Goal: Information Seeking & Learning: Compare options

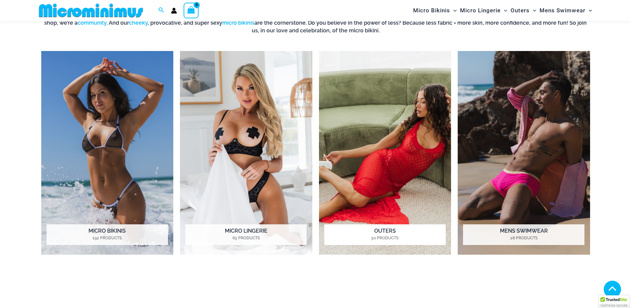
scroll to position [363, 0]
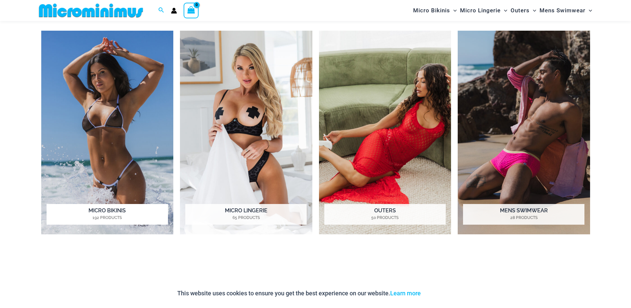
click at [110, 134] on img "Visit product category Micro Bikinis" at bounding box center [107, 132] width 132 height 203
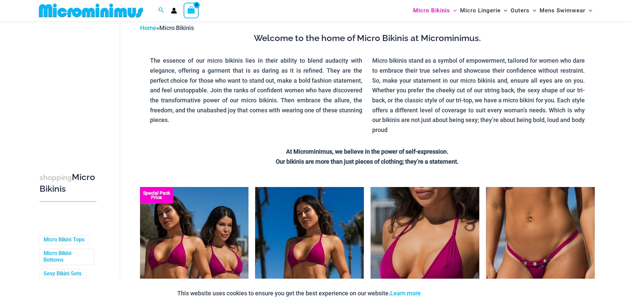
scroll to position [129, 0]
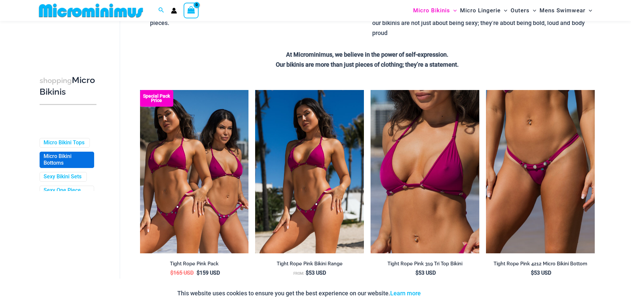
click at [59, 164] on link "Micro Bikini Bottoms" at bounding box center [66, 160] width 45 height 14
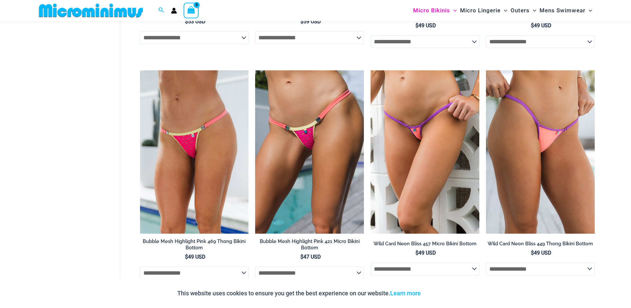
scroll to position [466, 0]
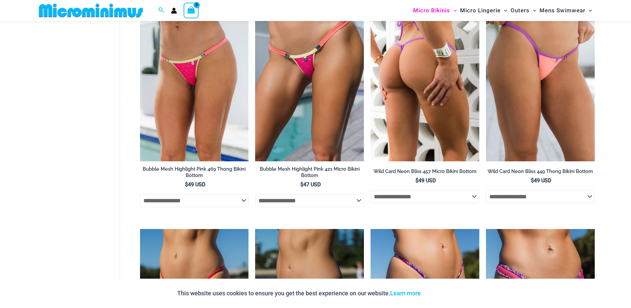
click at [441, 133] on img at bounding box center [425, 79] width 109 height 163
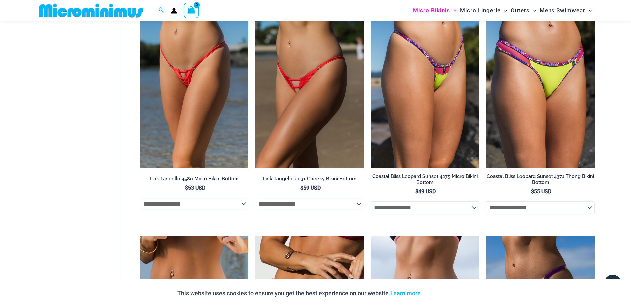
scroll to position [699, 0]
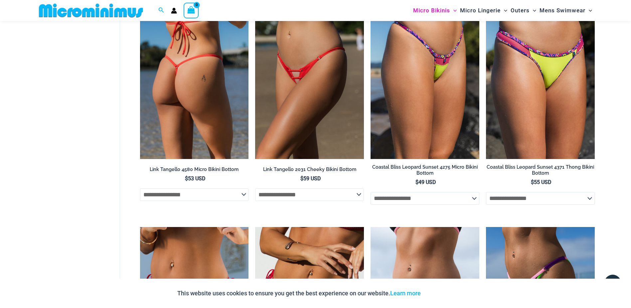
click at [217, 105] on img at bounding box center [194, 77] width 109 height 163
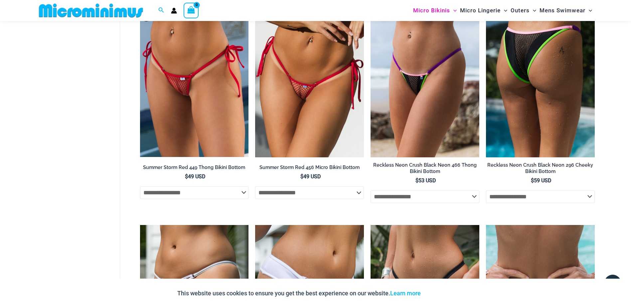
scroll to position [865, 0]
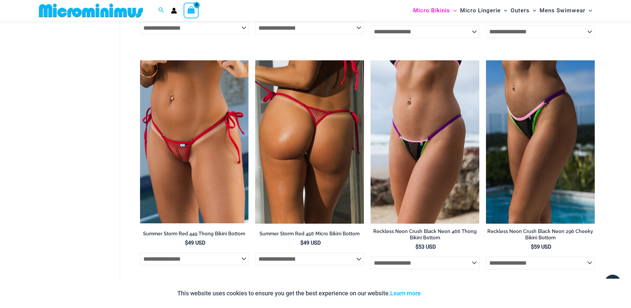
click at [303, 150] on img at bounding box center [309, 141] width 109 height 163
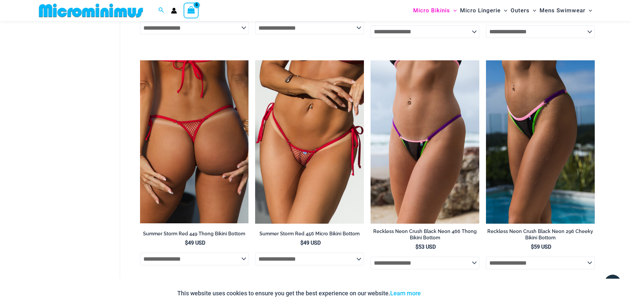
click at [205, 160] on img at bounding box center [194, 141] width 109 height 163
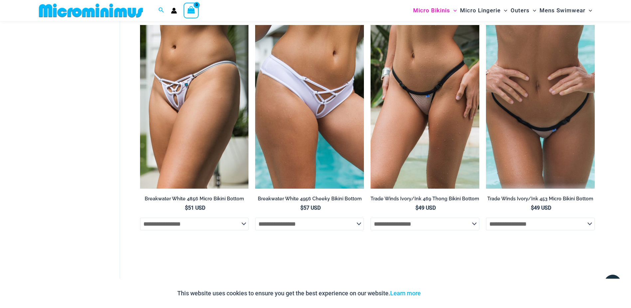
scroll to position [1131, 0]
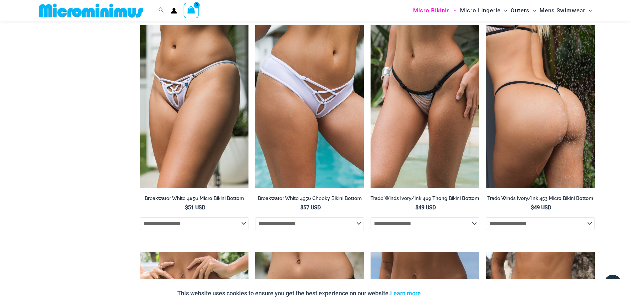
click at [525, 139] on img at bounding box center [540, 106] width 109 height 163
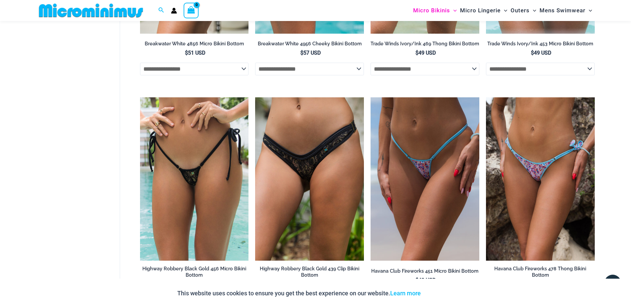
scroll to position [1298, 0]
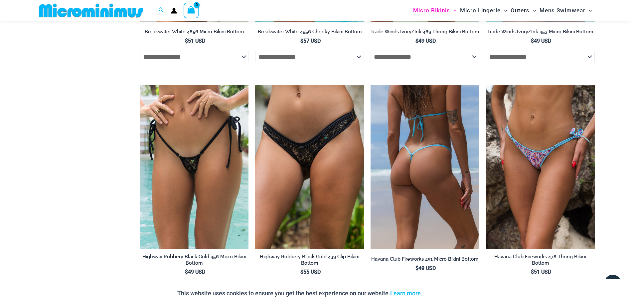
click at [403, 173] on img at bounding box center [425, 166] width 109 height 163
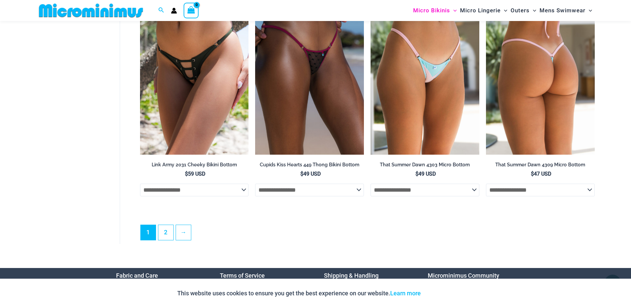
scroll to position [1864, 0]
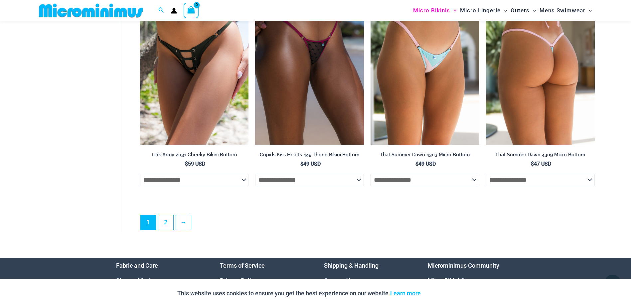
click at [529, 92] on img at bounding box center [540, 62] width 109 height 163
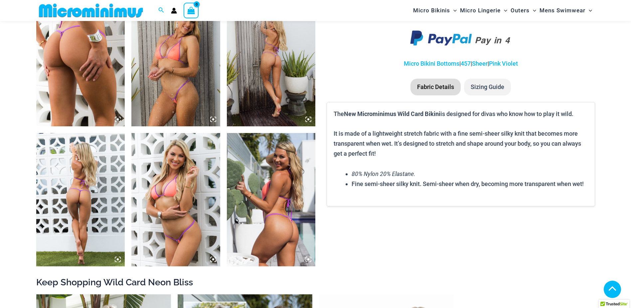
scroll to position [496, 0]
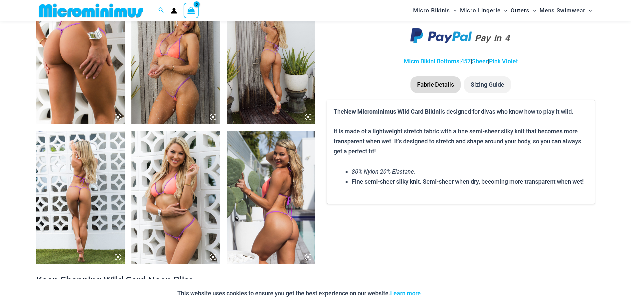
click at [93, 178] on img at bounding box center [80, 196] width 89 height 133
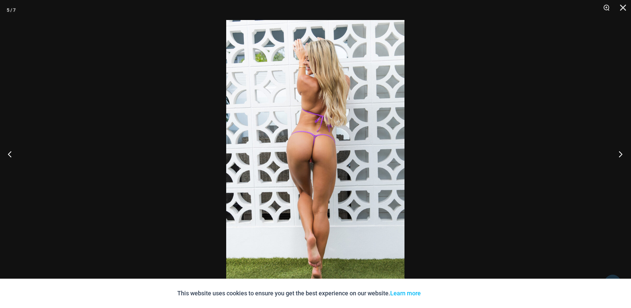
click at [623, 152] on button "Next" at bounding box center [618, 153] width 25 height 33
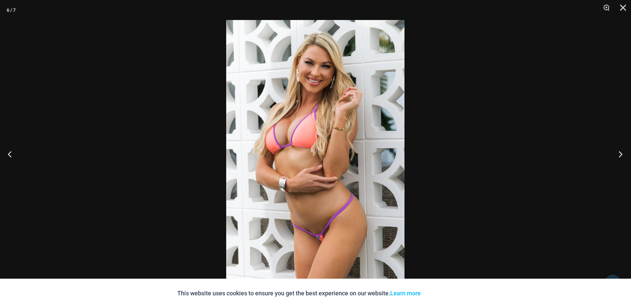
click at [623, 152] on button "Next" at bounding box center [618, 153] width 25 height 33
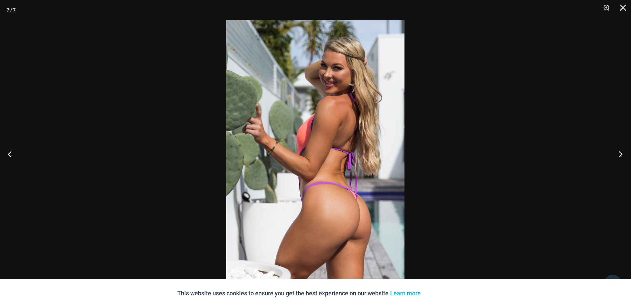
click at [623, 152] on button "Next" at bounding box center [618, 153] width 25 height 33
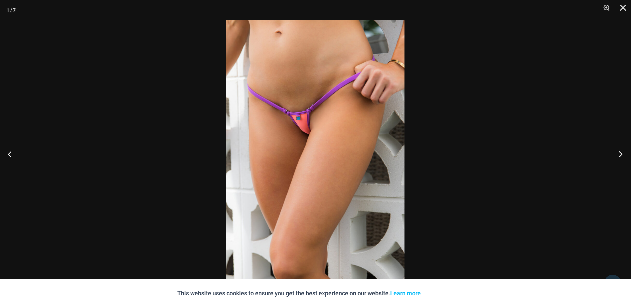
click at [623, 152] on button "Next" at bounding box center [618, 153] width 25 height 33
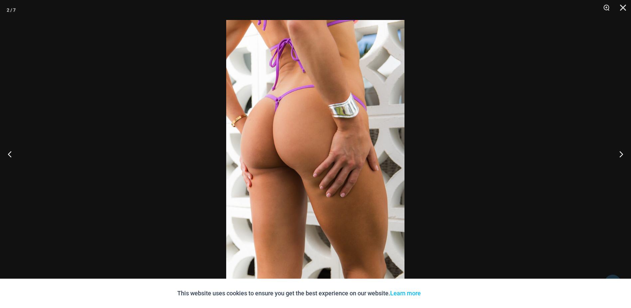
drag, startPoint x: 470, startPoint y: 145, endPoint x: 464, endPoint y: 142, distance: 6.7
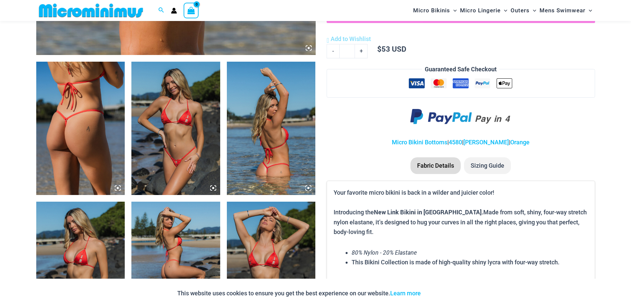
scroll to position [427, 0]
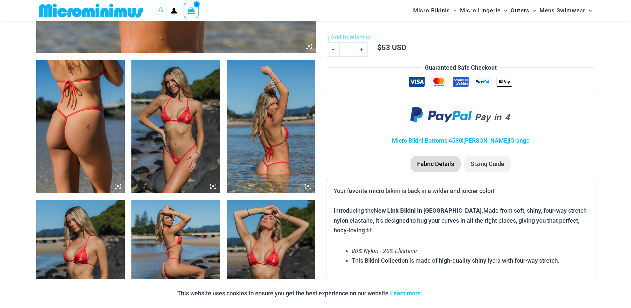
click at [99, 135] on img at bounding box center [80, 126] width 89 height 133
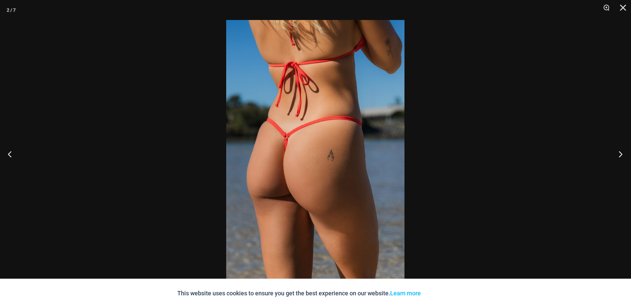
click at [620, 153] on button "Next" at bounding box center [618, 153] width 25 height 33
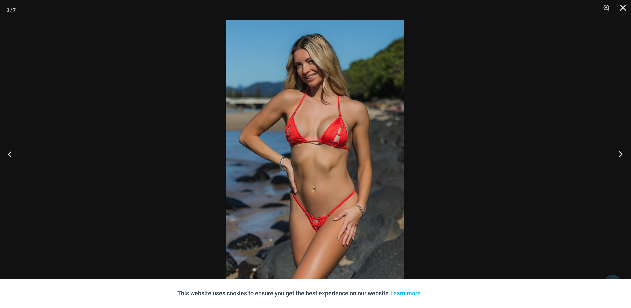
click at [620, 153] on button "Next" at bounding box center [618, 153] width 25 height 33
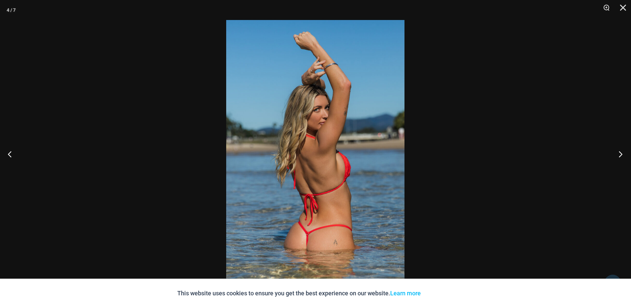
click at [620, 153] on button "Next" at bounding box center [618, 153] width 25 height 33
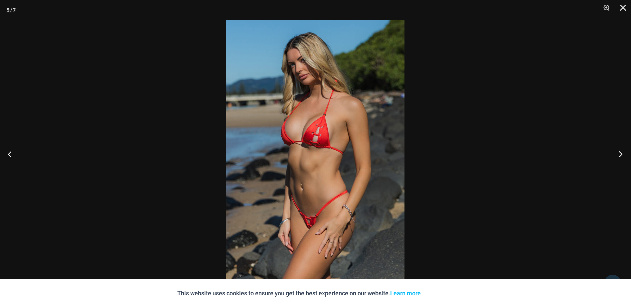
click at [620, 153] on button "Next" at bounding box center [618, 153] width 25 height 33
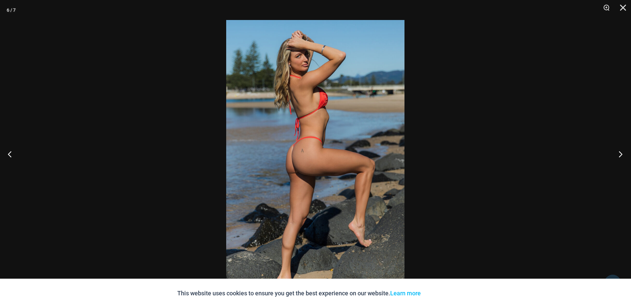
click at [620, 153] on button "Next" at bounding box center [618, 153] width 25 height 33
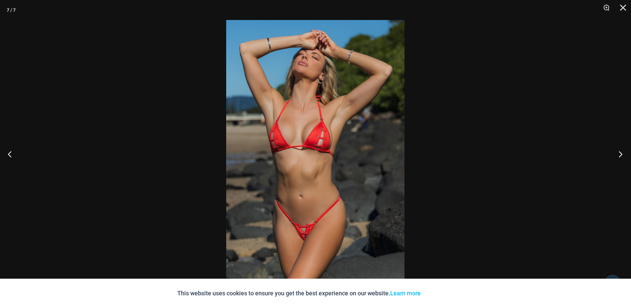
click at [620, 153] on button "Next" at bounding box center [618, 153] width 25 height 33
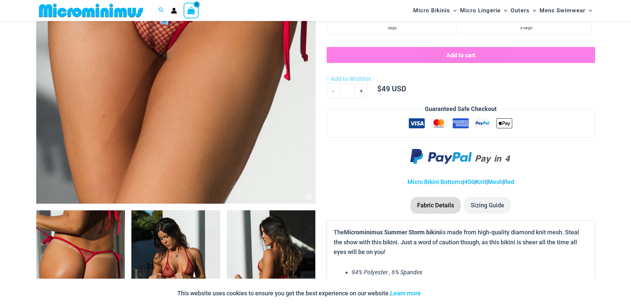
scroll to position [360, 0]
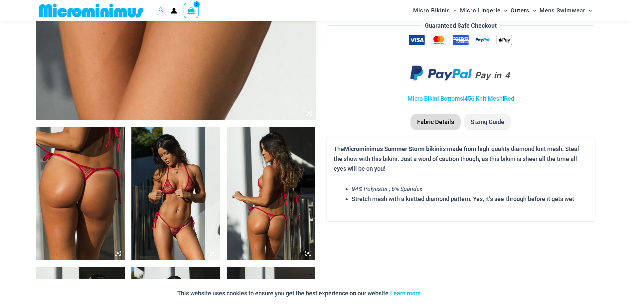
click at [103, 177] on img at bounding box center [80, 193] width 89 height 133
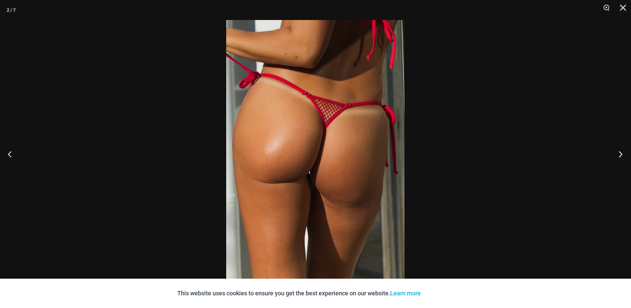
click at [621, 150] on button "Next" at bounding box center [618, 153] width 25 height 33
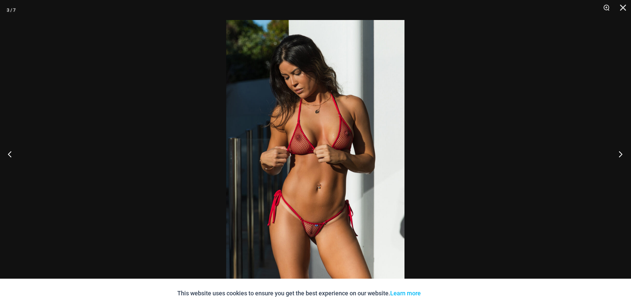
click at [621, 150] on button "Next" at bounding box center [618, 153] width 25 height 33
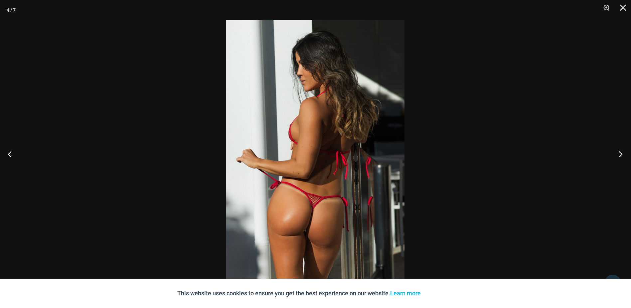
click at [621, 150] on button "Next" at bounding box center [618, 153] width 25 height 33
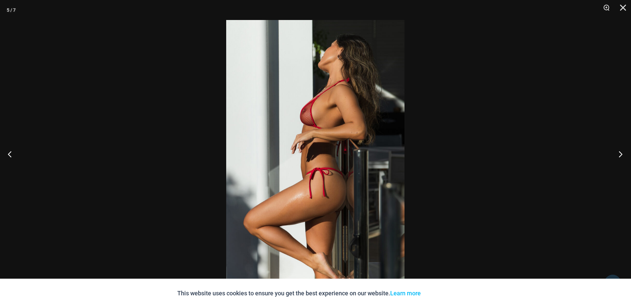
click at [621, 150] on button "Next" at bounding box center [618, 153] width 25 height 33
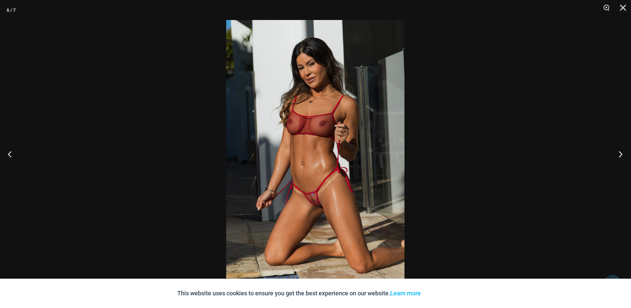
click at [621, 150] on button "Next" at bounding box center [618, 153] width 25 height 33
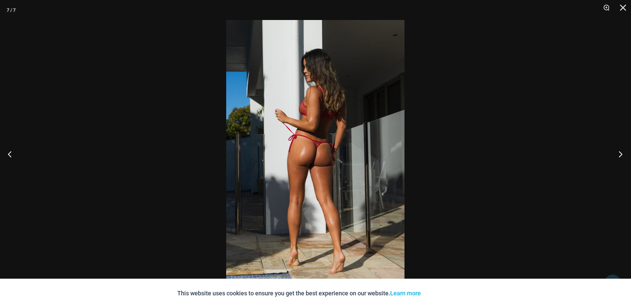
click at [621, 150] on button "Next" at bounding box center [618, 153] width 25 height 33
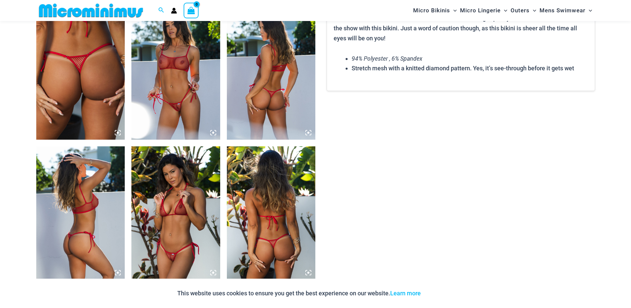
scroll to position [493, 0]
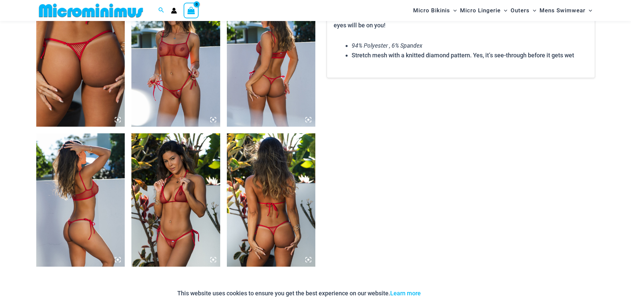
click at [191, 109] on img at bounding box center [175, 59] width 89 height 133
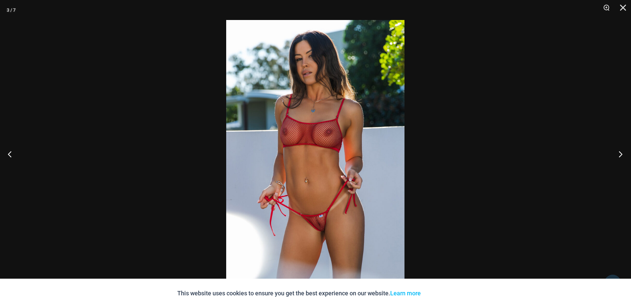
click at [620, 152] on button "Next" at bounding box center [618, 153] width 25 height 33
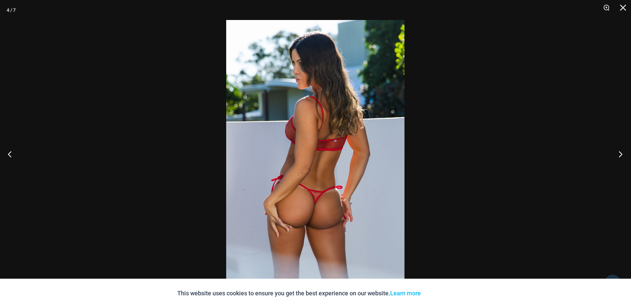
click at [617, 153] on button "Next" at bounding box center [618, 153] width 25 height 33
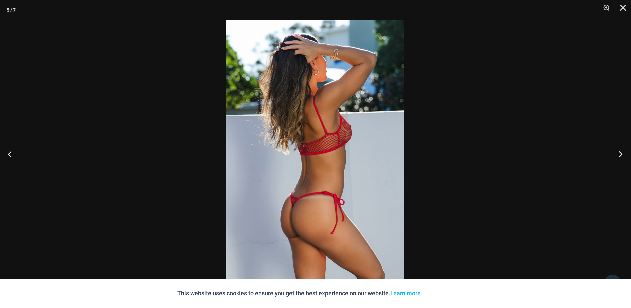
click at [617, 152] on button "Next" at bounding box center [618, 153] width 25 height 33
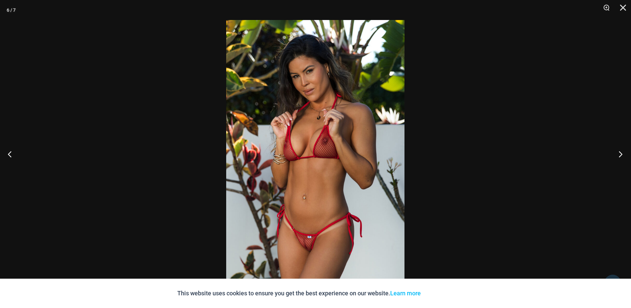
click at [617, 152] on button "Next" at bounding box center [618, 153] width 25 height 33
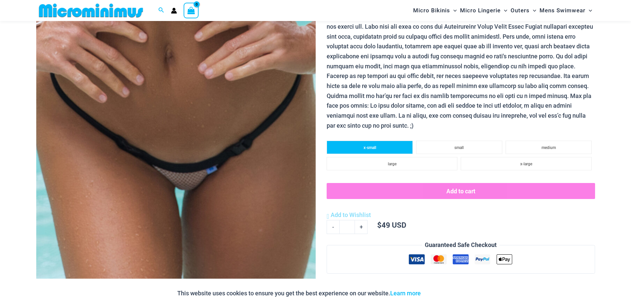
scroll to position [360, 0]
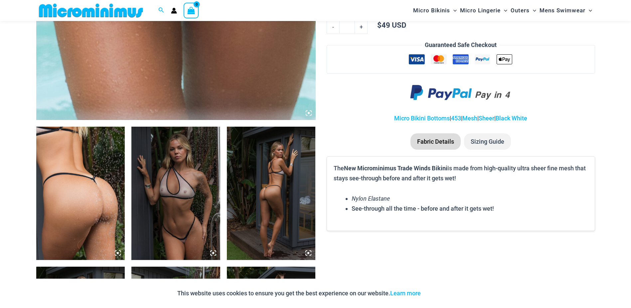
click at [91, 182] on img at bounding box center [80, 192] width 89 height 133
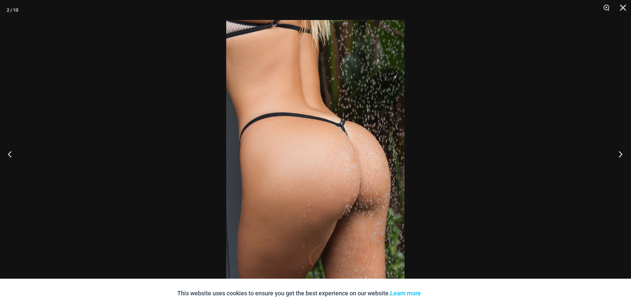
click at [624, 157] on button "Next" at bounding box center [618, 153] width 25 height 33
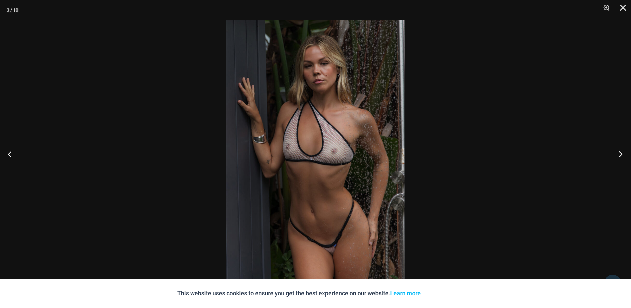
click at [622, 154] on button "Next" at bounding box center [618, 153] width 25 height 33
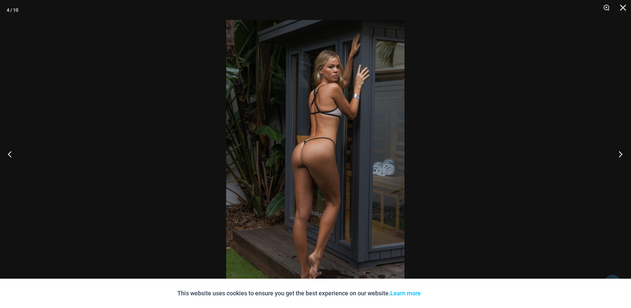
click at [622, 154] on button "Next" at bounding box center [618, 153] width 25 height 33
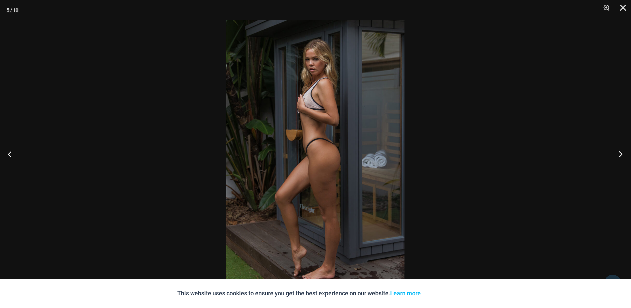
click at [622, 154] on button "Next" at bounding box center [618, 153] width 25 height 33
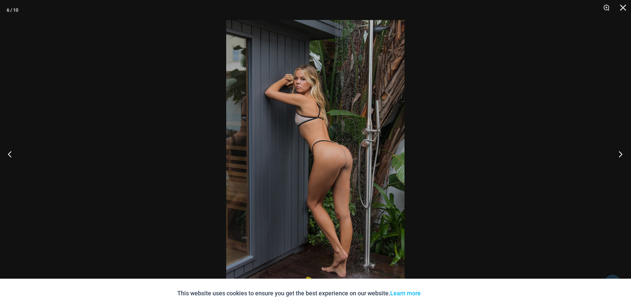
click at [622, 154] on button "Next" at bounding box center [618, 153] width 25 height 33
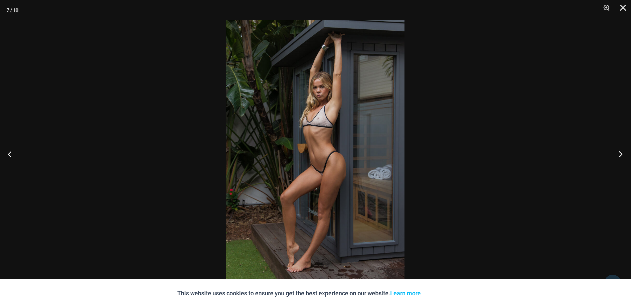
click at [622, 154] on button "Next" at bounding box center [618, 153] width 25 height 33
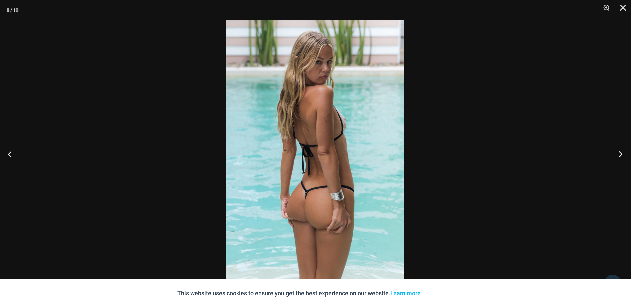
click at [622, 154] on button "Next" at bounding box center [618, 153] width 25 height 33
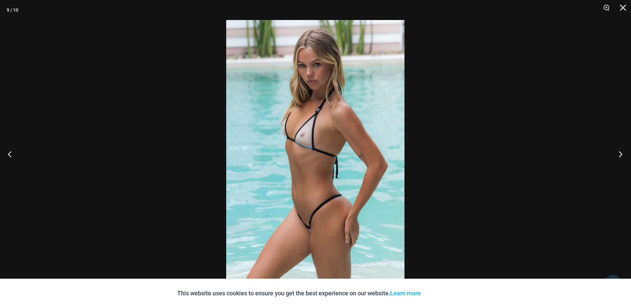
click at [622, 154] on button "Next" at bounding box center [618, 153] width 25 height 33
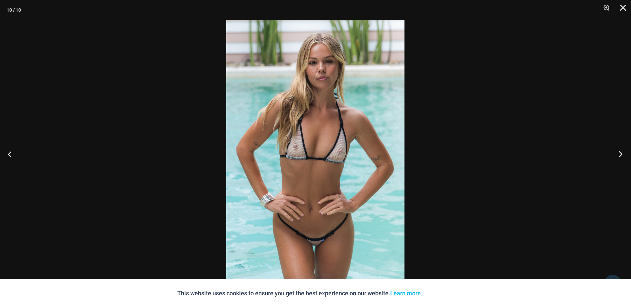
click at [622, 154] on button "Next" at bounding box center [618, 153] width 25 height 33
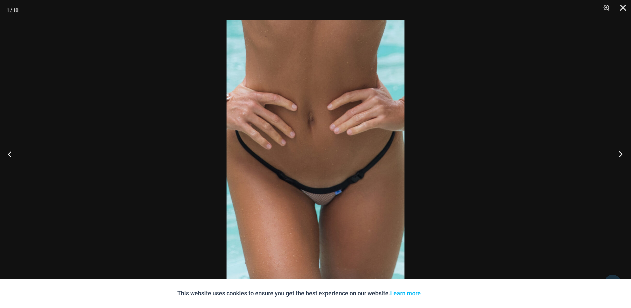
click at [622, 154] on button "Next" at bounding box center [618, 153] width 25 height 33
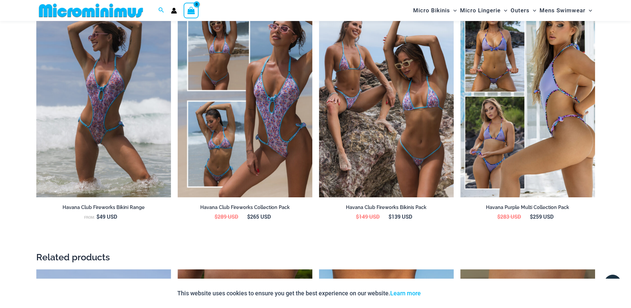
scroll to position [993, 0]
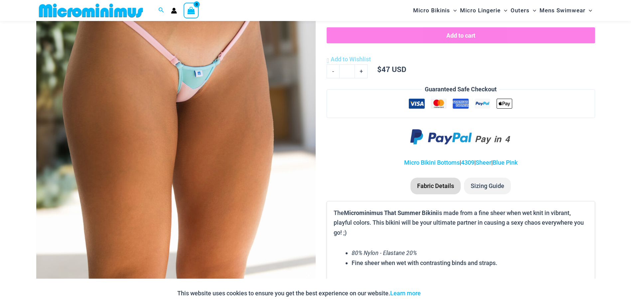
scroll to position [327, 0]
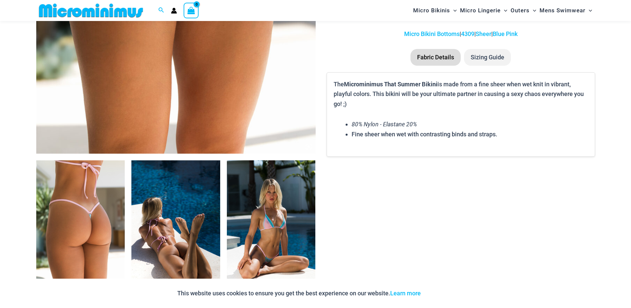
click at [109, 199] on img at bounding box center [80, 226] width 89 height 133
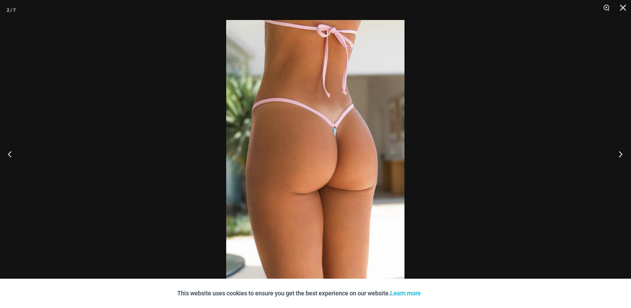
click at [622, 154] on button "Next" at bounding box center [618, 153] width 25 height 33
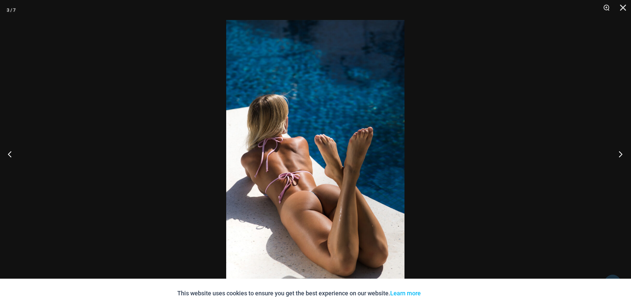
click at [618, 153] on button "Next" at bounding box center [618, 153] width 25 height 33
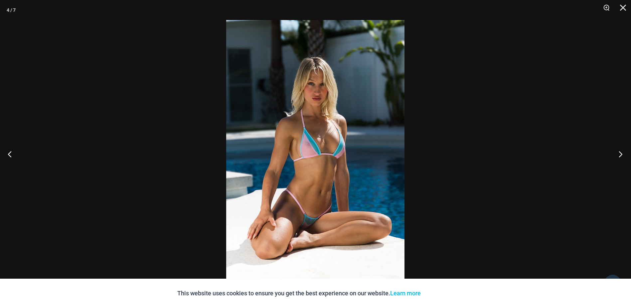
click at [618, 153] on button "Next" at bounding box center [618, 153] width 25 height 33
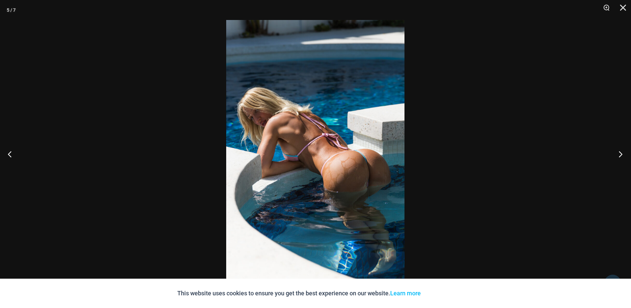
click at [618, 153] on button "Next" at bounding box center [618, 153] width 25 height 33
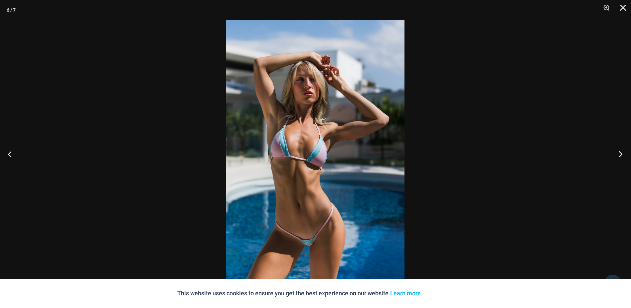
click at [618, 153] on button "Next" at bounding box center [618, 153] width 25 height 33
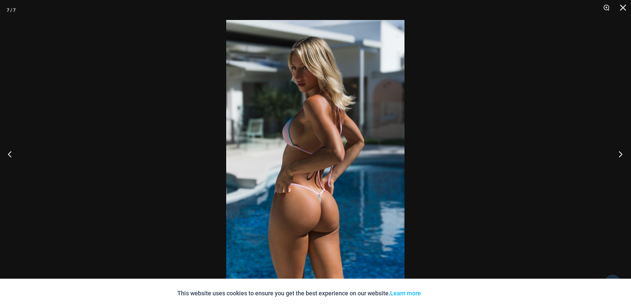
click at [618, 153] on button "Next" at bounding box center [618, 153] width 25 height 33
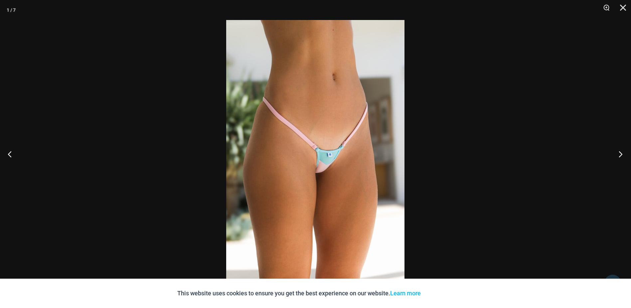
click at [618, 153] on button "Next" at bounding box center [618, 153] width 25 height 33
